Goal: Information Seeking & Learning: Learn about a topic

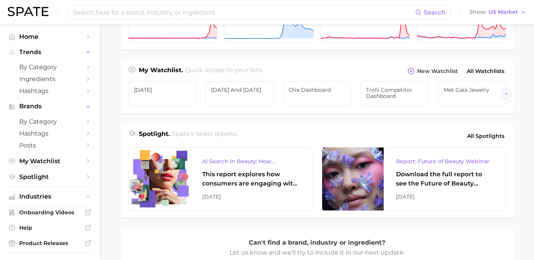
scroll to position [234, 0]
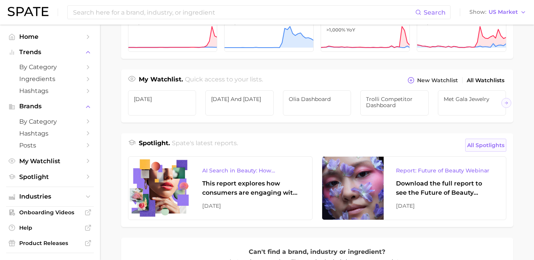
click at [473, 142] on span "All Spotlights" at bounding box center [485, 145] width 37 height 9
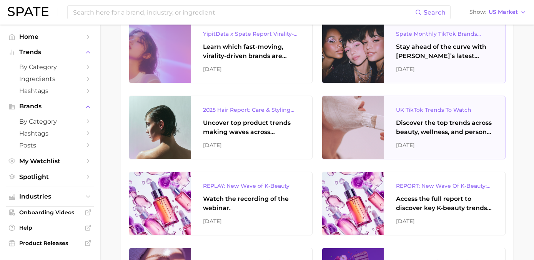
scroll to position [216, 0]
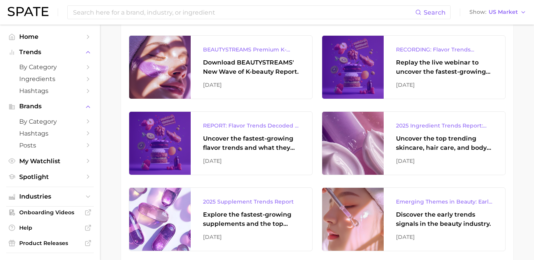
scroll to position [429, 0]
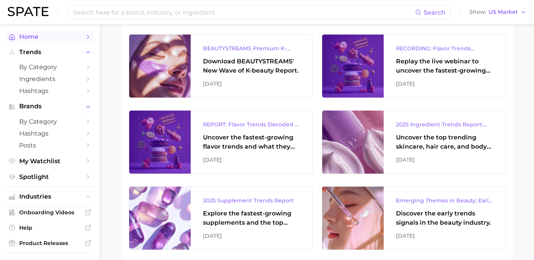
click at [22, 34] on span "Home" at bounding box center [49, 36] width 61 height 7
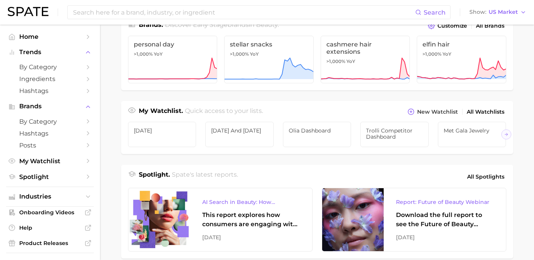
scroll to position [200, 0]
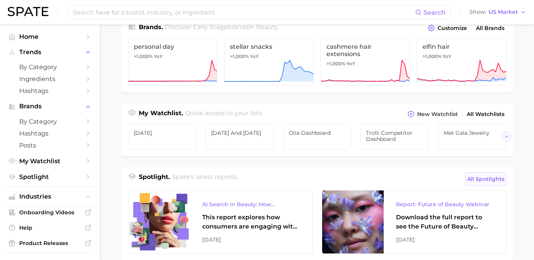
click at [477, 178] on span "All Spotlights" at bounding box center [485, 178] width 37 height 9
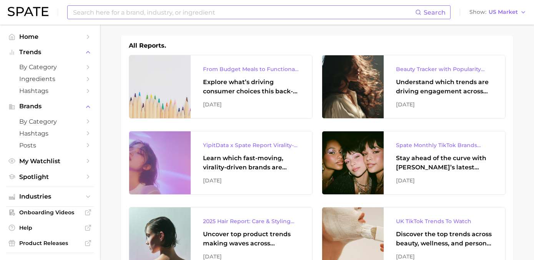
scroll to position [110, 0]
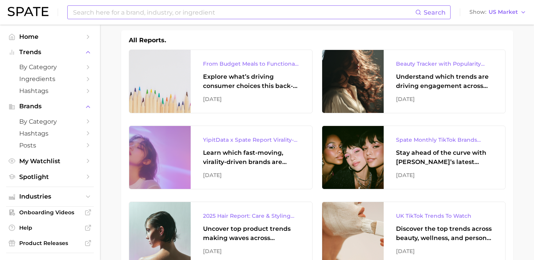
click at [280, 8] on input at bounding box center [243, 12] width 343 height 13
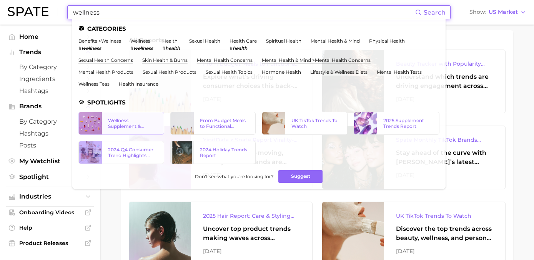
type input "wellness"
click at [146, 123] on div "Wellness: Supplement & Ingestible Trends Report" at bounding box center [133, 124] width 50 height 12
click at [378, 131] on link "2025 Supplement Trends Report" at bounding box center [396, 123] width 86 height 23
